Goal: Transaction & Acquisition: Book appointment/travel/reservation

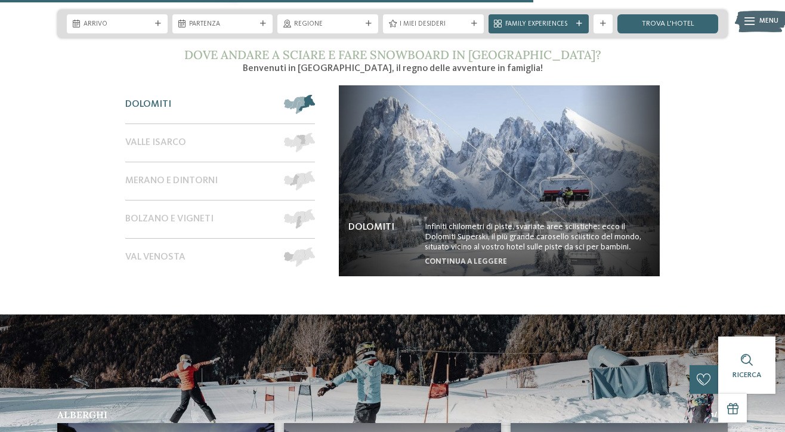
scroll to position [1746, 0]
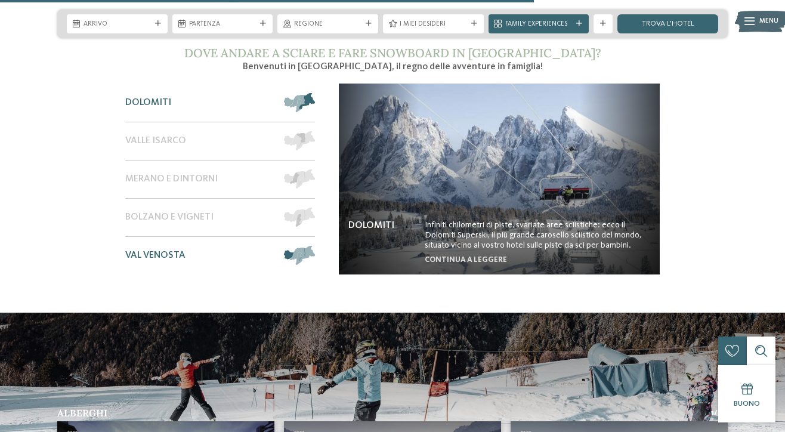
click at [316, 246] on span at bounding box center [316, 255] width 0 height 19
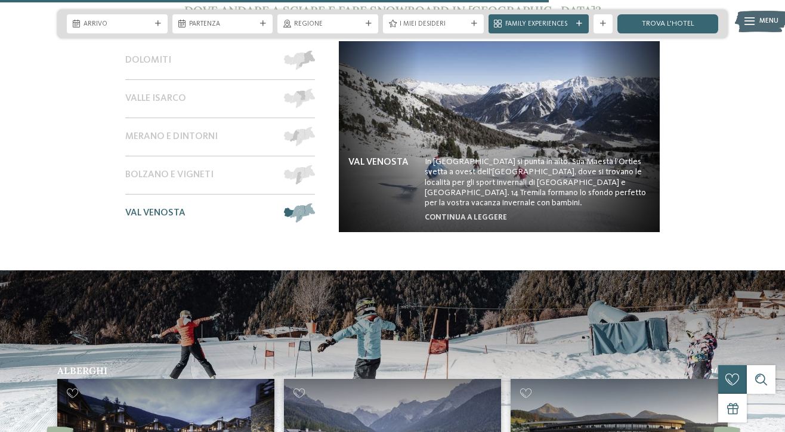
scroll to position [1773, 0]
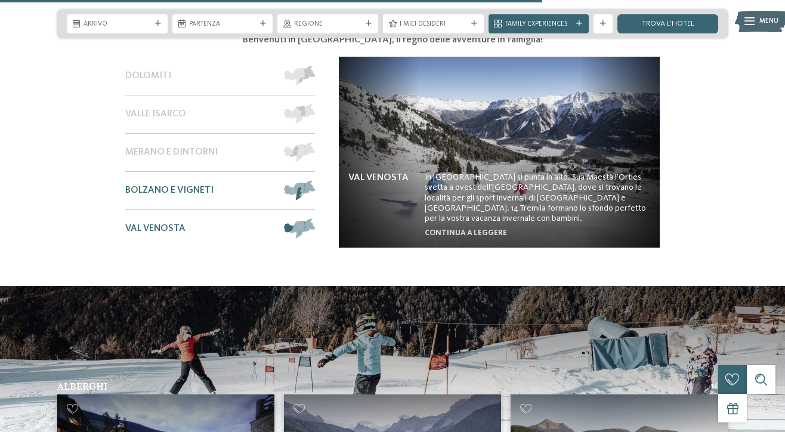
click at [316, 181] on span at bounding box center [316, 190] width 0 height 19
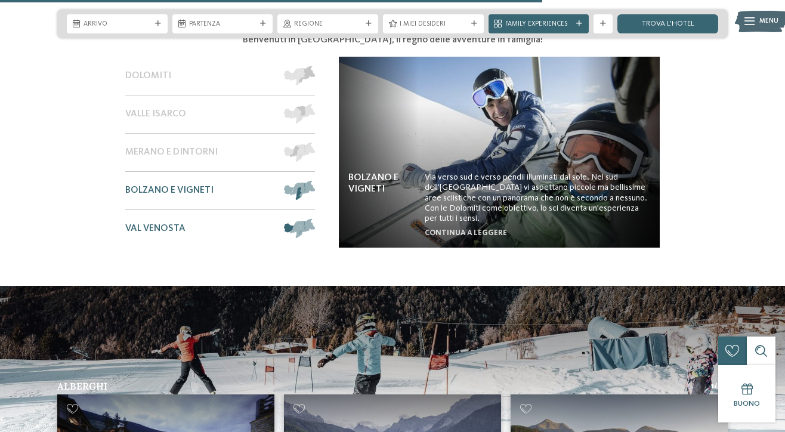
click at [316, 219] on span at bounding box center [316, 228] width 0 height 19
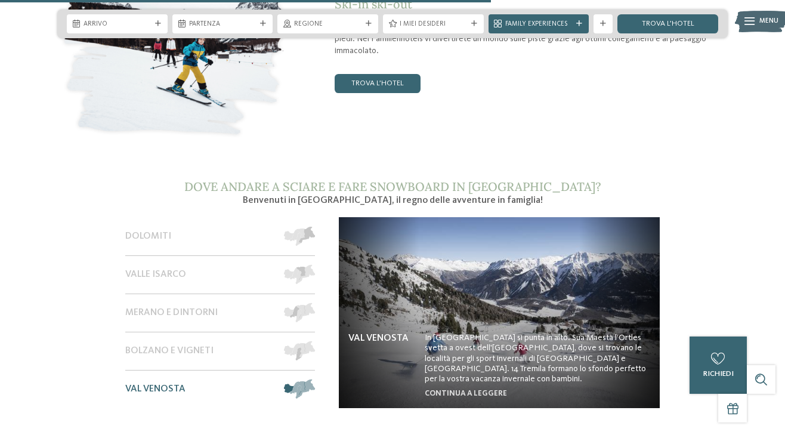
scroll to position [1604, 0]
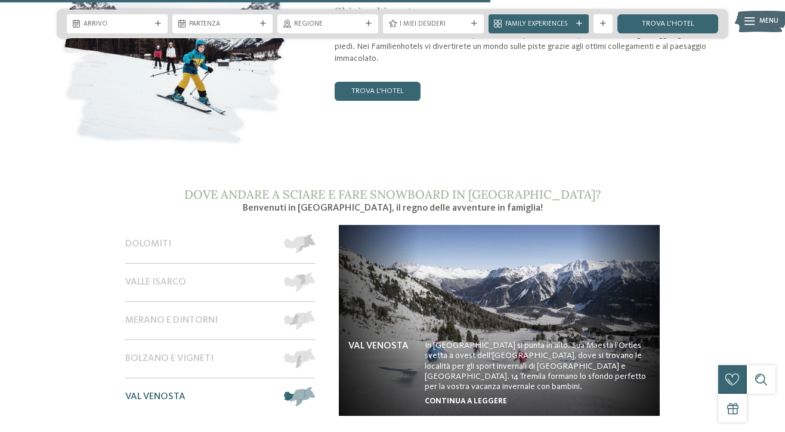
click at [469, 397] on link "continua a leggere" at bounding box center [466, 401] width 82 height 8
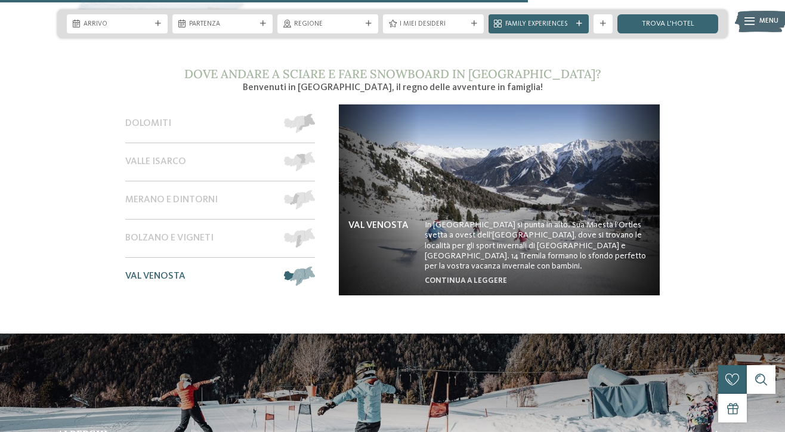
scroll to position [1726, 0]
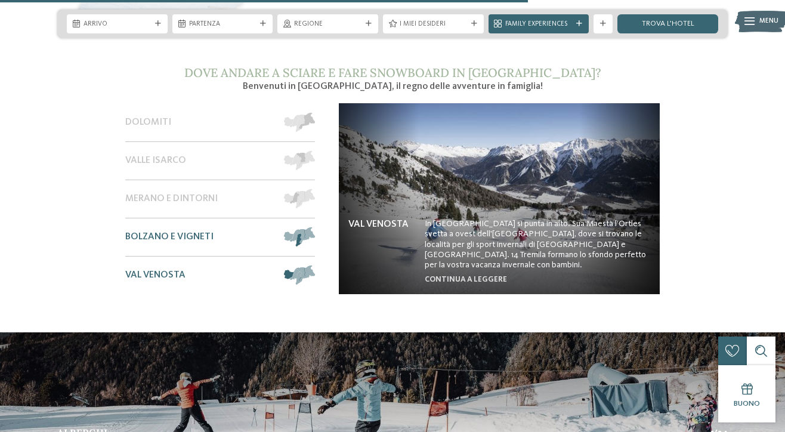
click at [316, 227] on span at bounding box center [316, 236] width 0 height 19
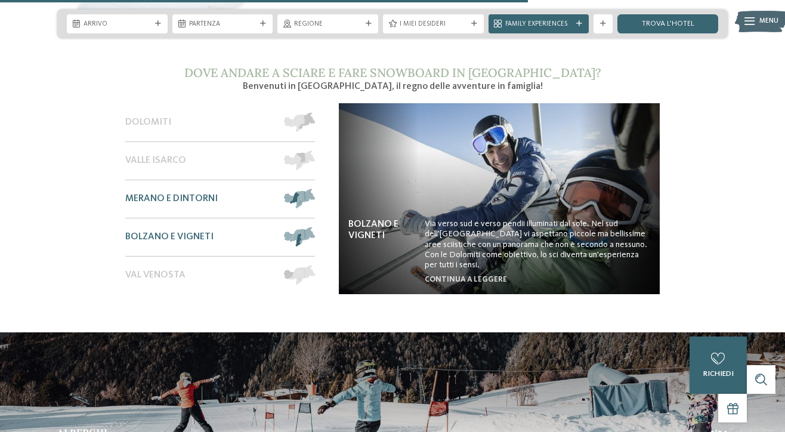
click at [316, 189] on span at bounding box center [316, 198] width 0 height 19
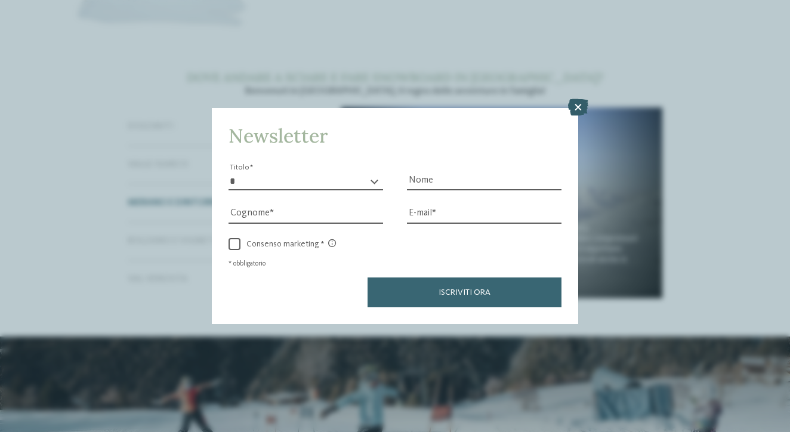
click at [578, 99] on icon at bounding box center [578, 107] width 20 height 17
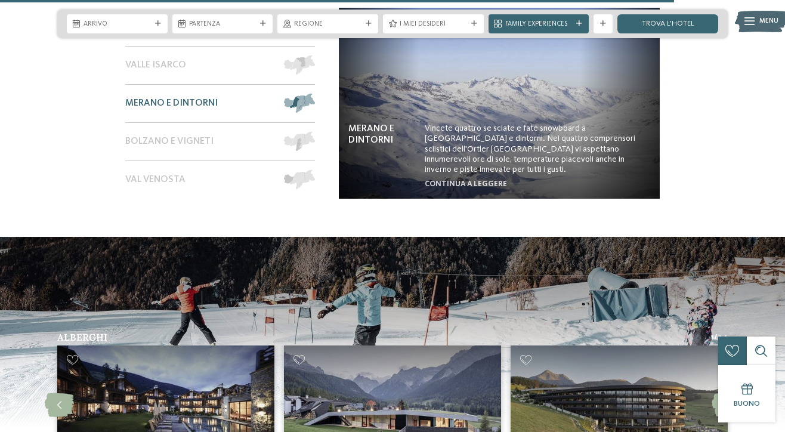
scroll to position [2243, 0]
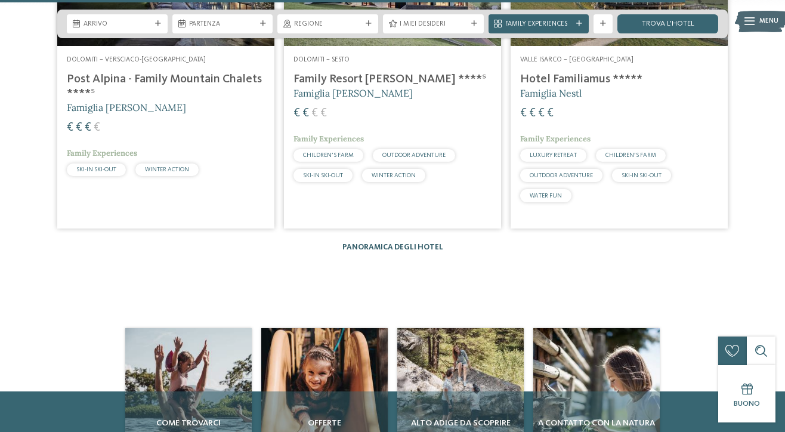
click at [426, 243] on link "Panoramica degli hotel" at bounding box center [392, 247] width 101 height 8
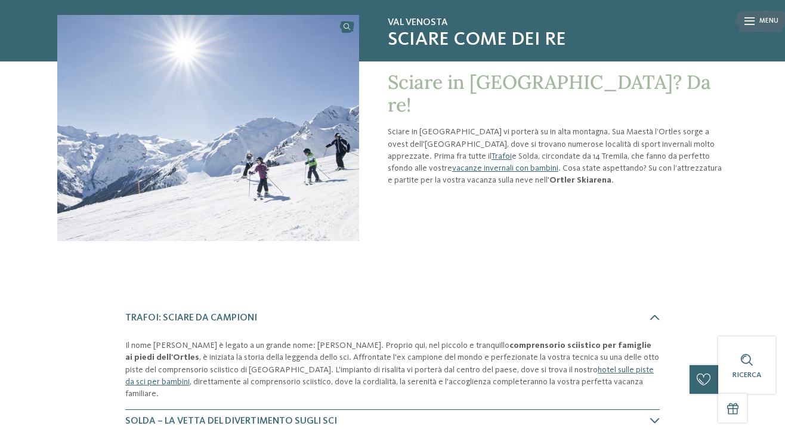
scroll to position [88, 0]
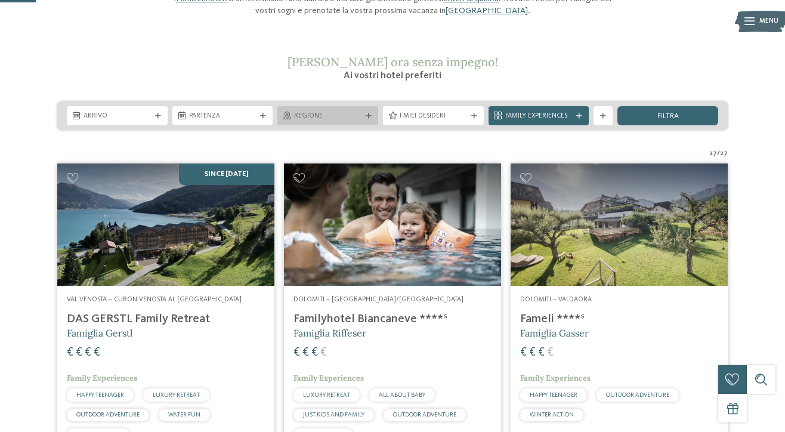
click at [367, 118] on div "Regione" at bounding box center [327, 115] width 101 height 19
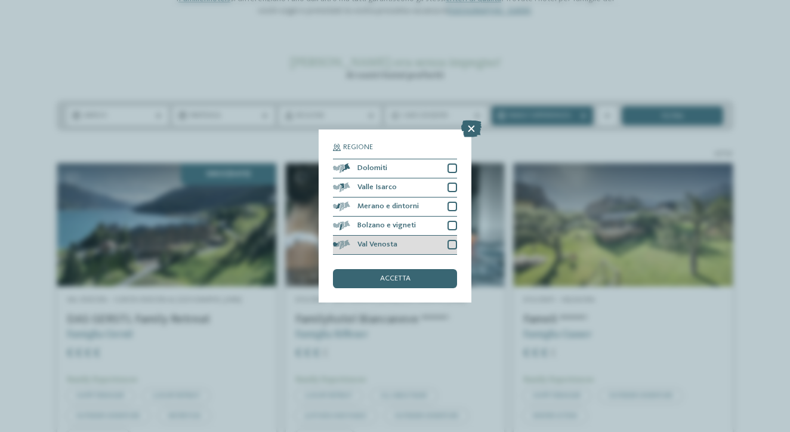
click at [453, 240] on div at bounding box center [452, 245] width 10 height 10
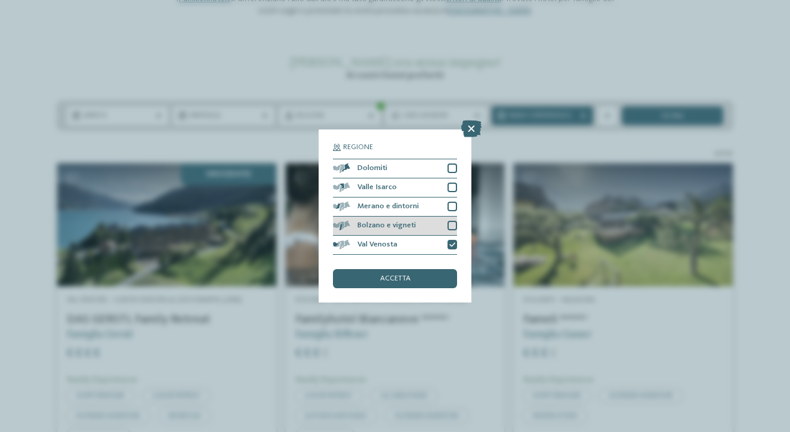
click at [453, 221] on div at bounding box center [452, 226] width 10 height 10
click at [450, 202] on div at bounding box center [452, 207] width 10 height 10
click at [422, 269] on div "accetta" at bounding box center [395, 278] width 124 height 19
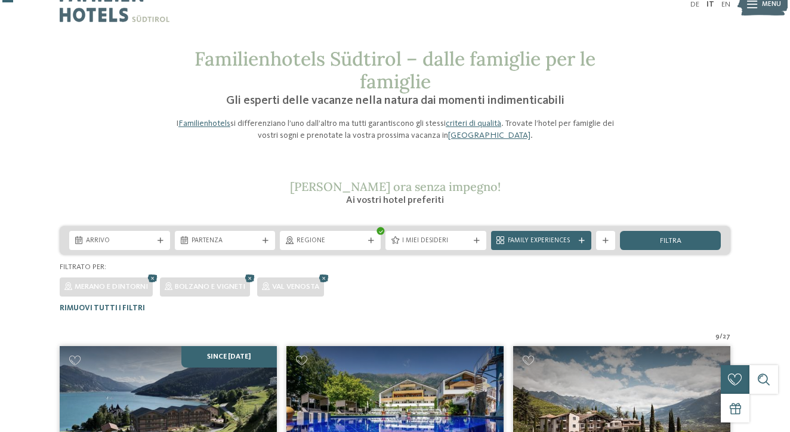
scroll to position [18, 0]
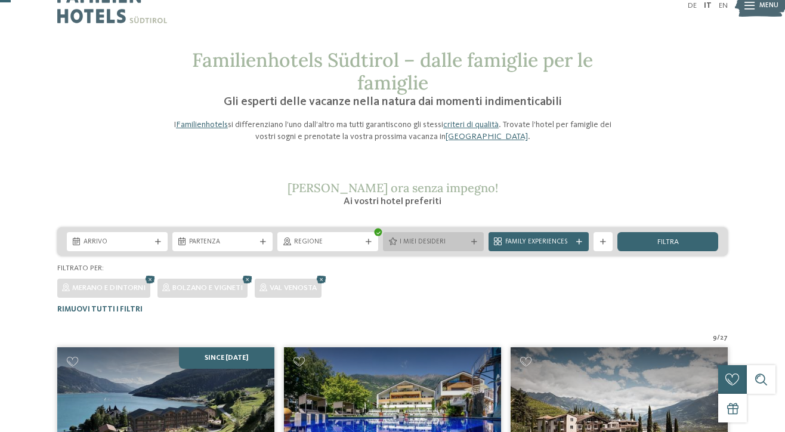
click at [442, 240] on span "I miei desideri" at bounding box center [433, 242] width 67 height 10
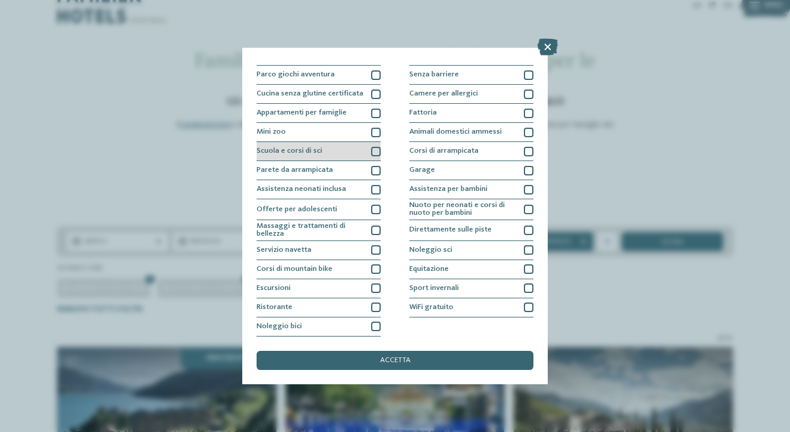
scroll to position [96, 0]
click at [373, 147] on div at bounding box center [376, 152] width 10 height 10
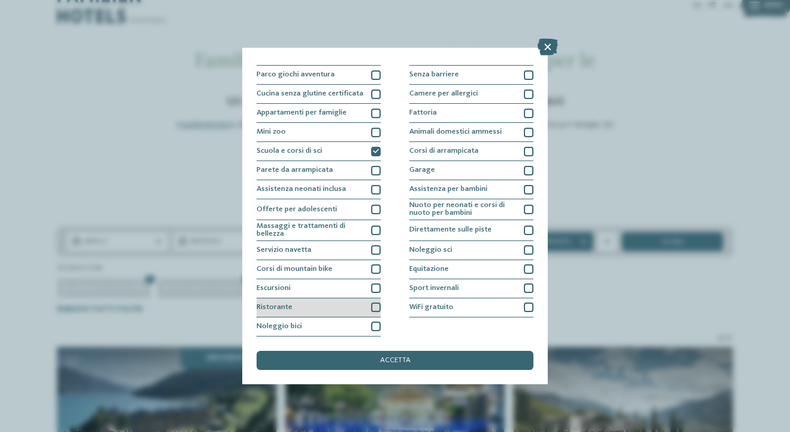
scroll to position [141, 0]
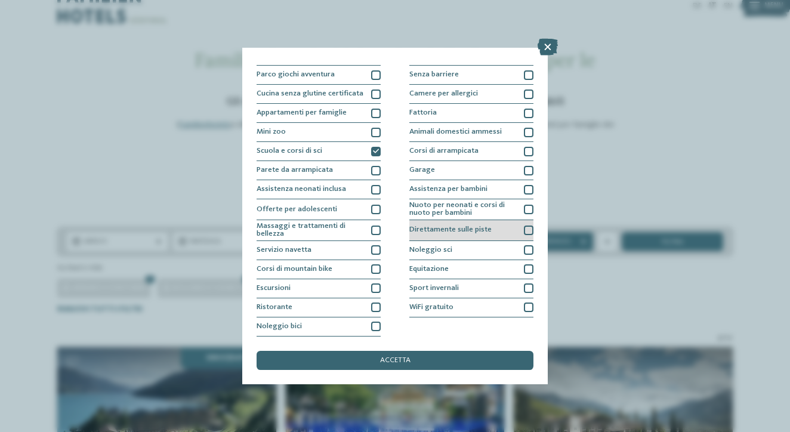
click at [528, 225] on div at bounding box center [529, 230] width 10 height 10
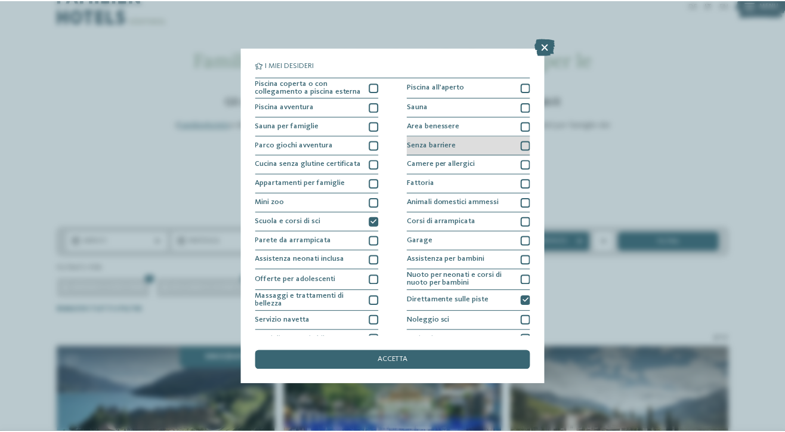
scroll to position [0, 0]
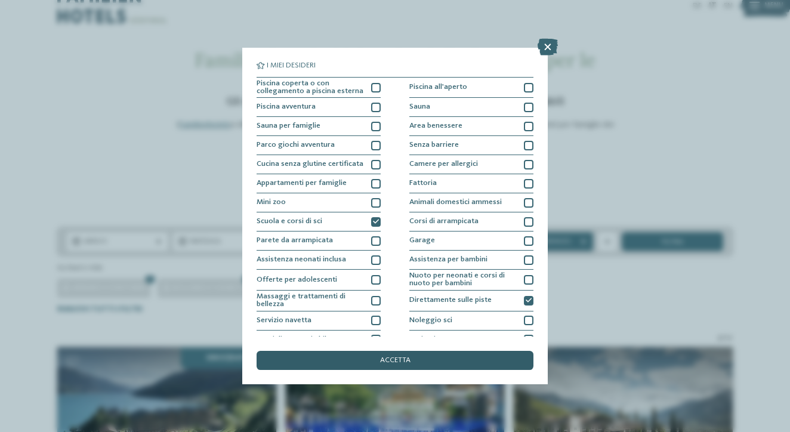
click at [404, 357] on span "accetta" at bounding box center [395, 361] width 30 height 8
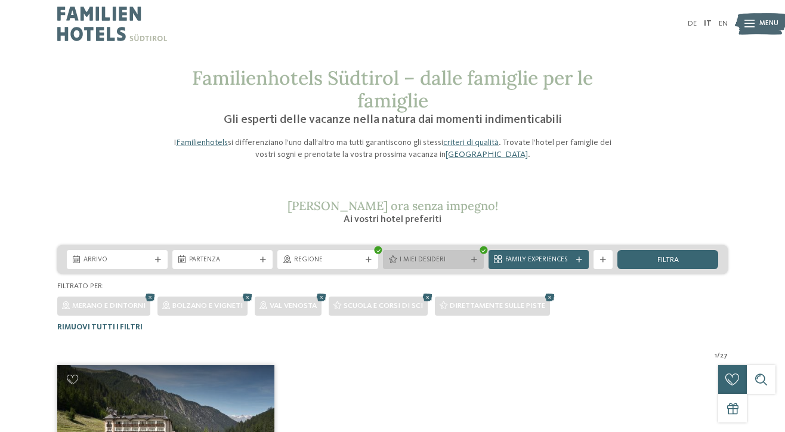
click at [472, 257] on icon at bounding box center [474, 260] width 6 height 6
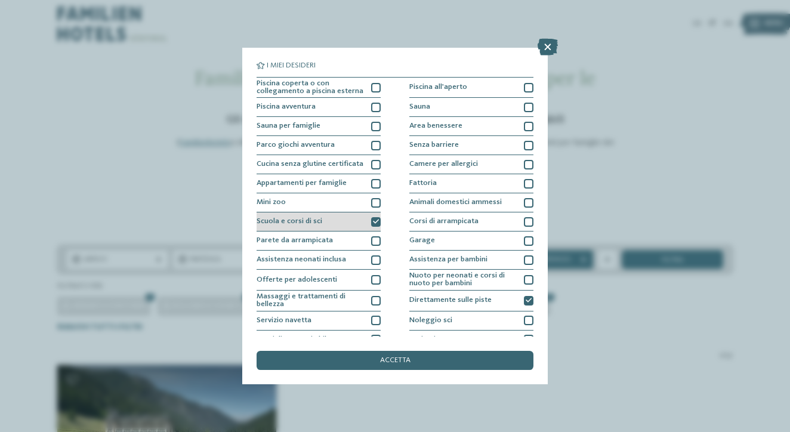
click at [376, 222] on icon at bounding box center [376, 222] width 6 height 6
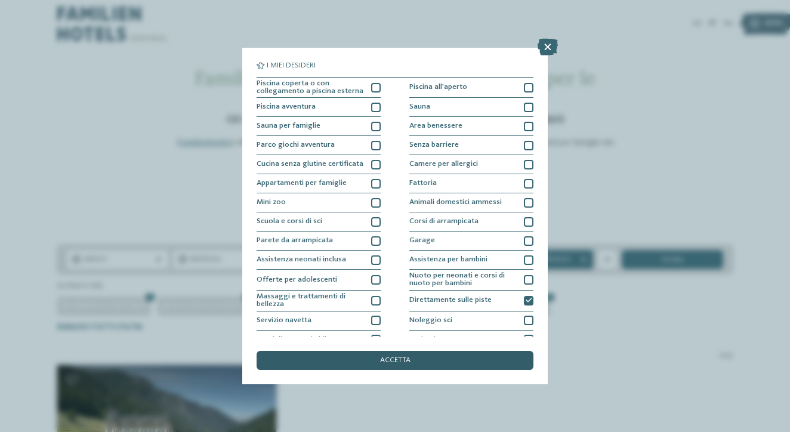
click at [384, 357] on span "accetta" at bounding box center [395, 361] width 30 height 8
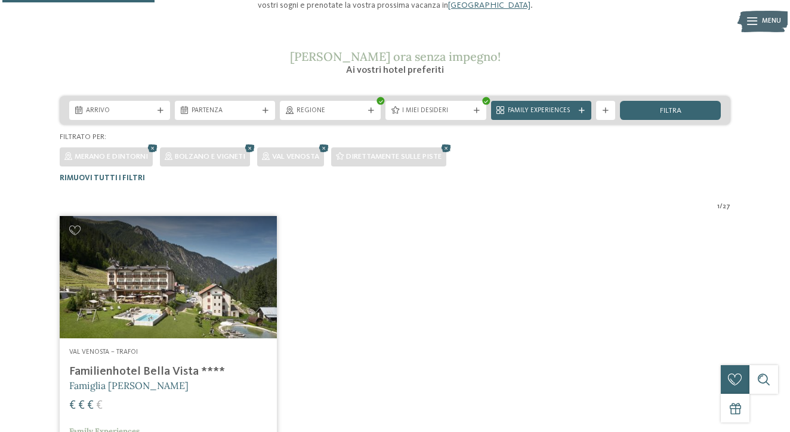
scroll to position [150, 0]
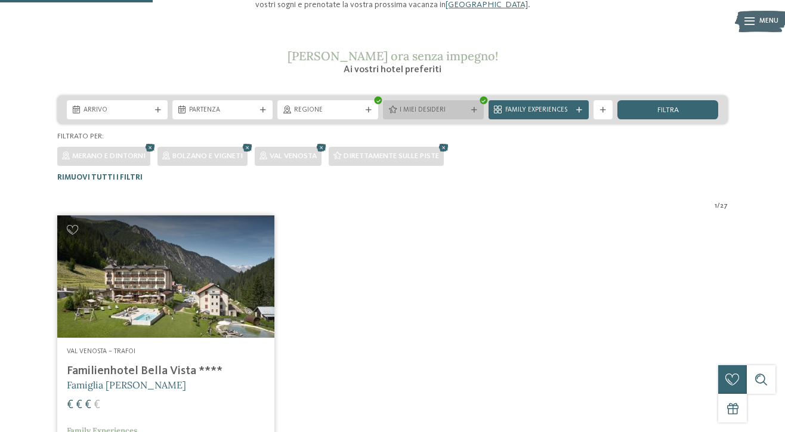
click at [463, 105] on div "I miei desideri" at bounding box center [433, 110] width 72 height 10
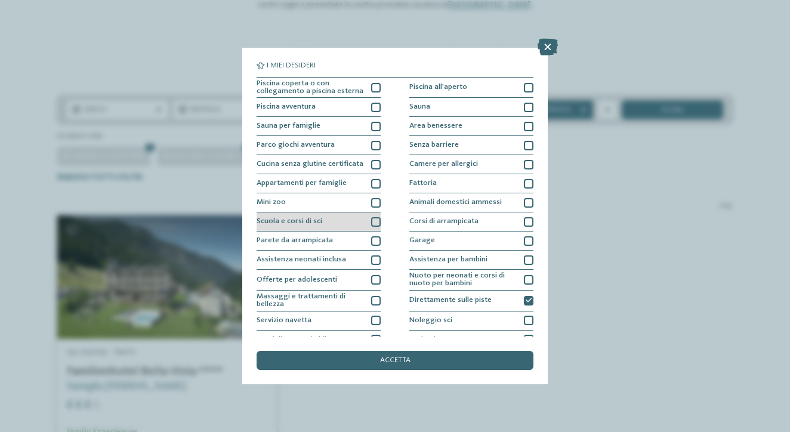
click at [378, 218] on div at bounding box center [376, 222] width 10 height 10
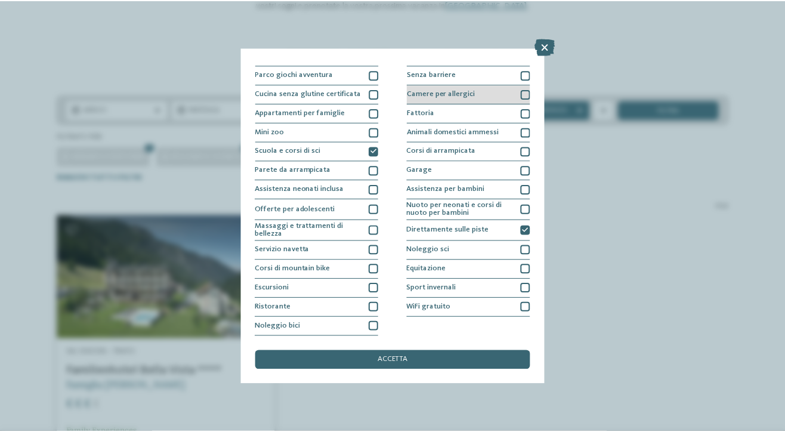
scroll to position [143, 0]
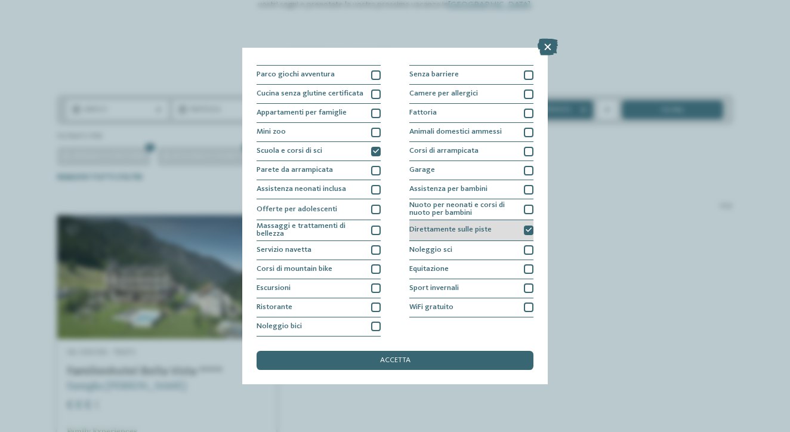
click at [528, 227] on icon at bounding box center [528, 230] width 6 height 6
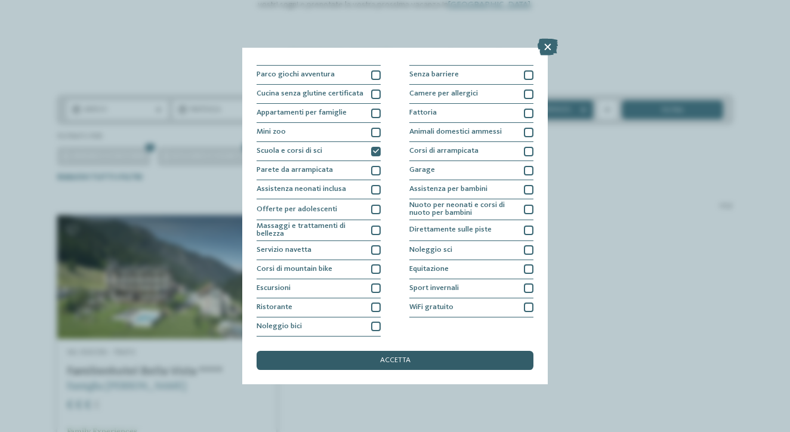
click at [466, 351] on div "accetta" at bounding box center [394, 360] width 277 height 19
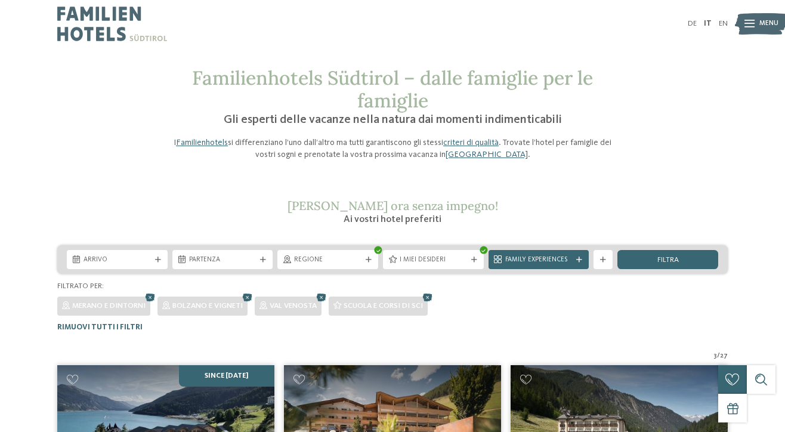
scroll to position [0, 0]
